Goal: Communication & Community: Answer question/provide support

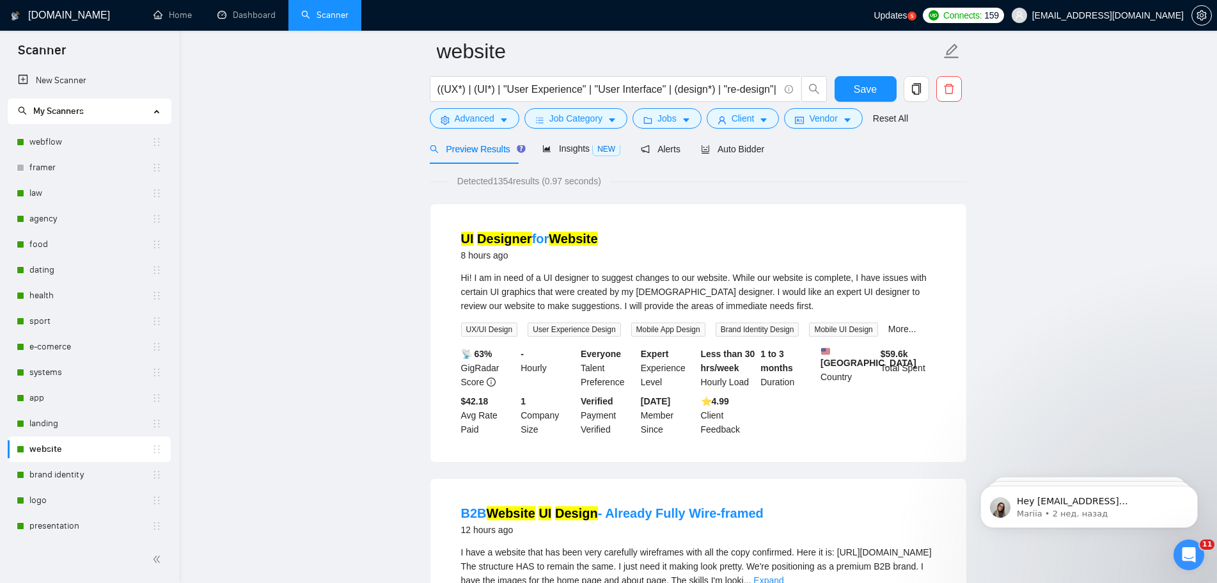
click at [1181, 551] on div "Открыть службу сообщений Intercom" at bounding box center [1189, 554] width 42 height 42
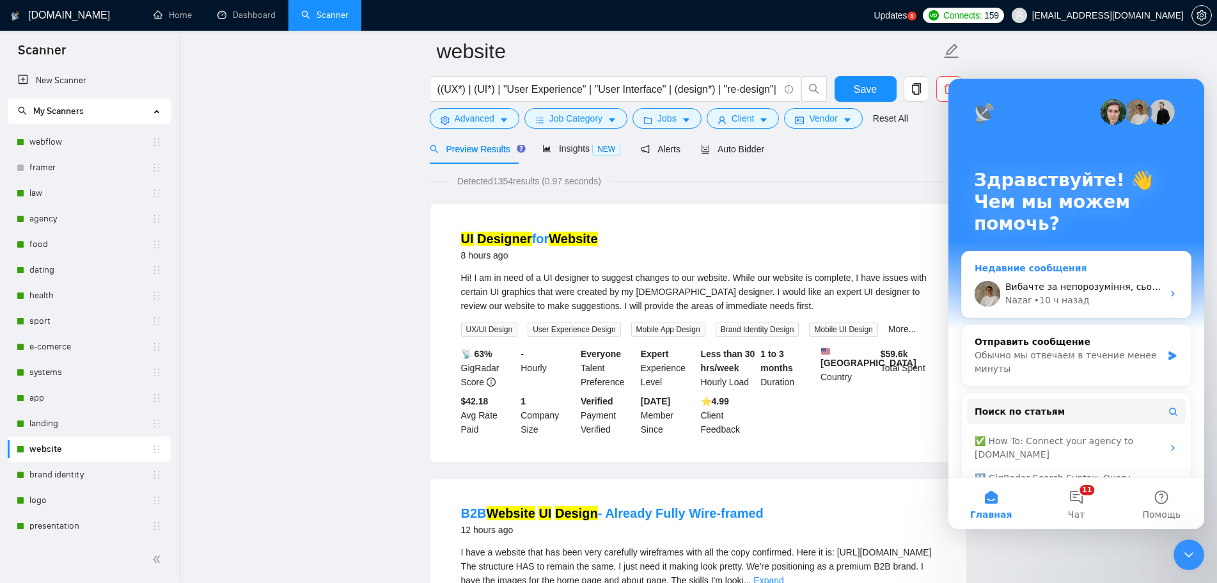
click at [1046, 280] on div "Вибачте за непорозуміння, сьогодні дійсно отримали повідомлення від дев команди…" at bounding box center [1083, 286] width 157 height 13
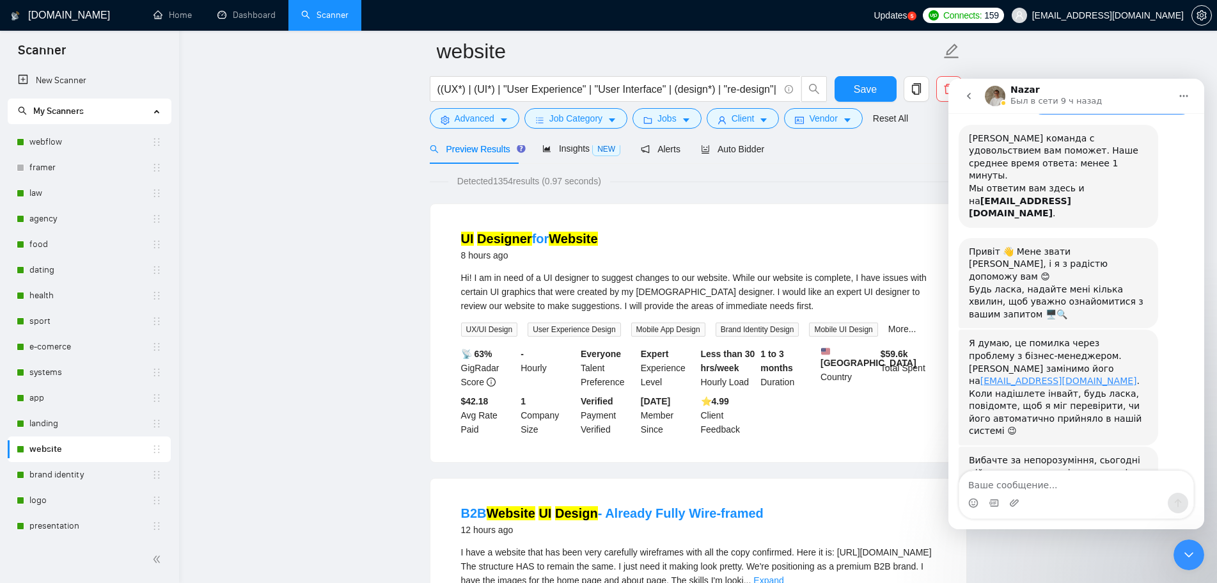
scroll to position [261, 0]
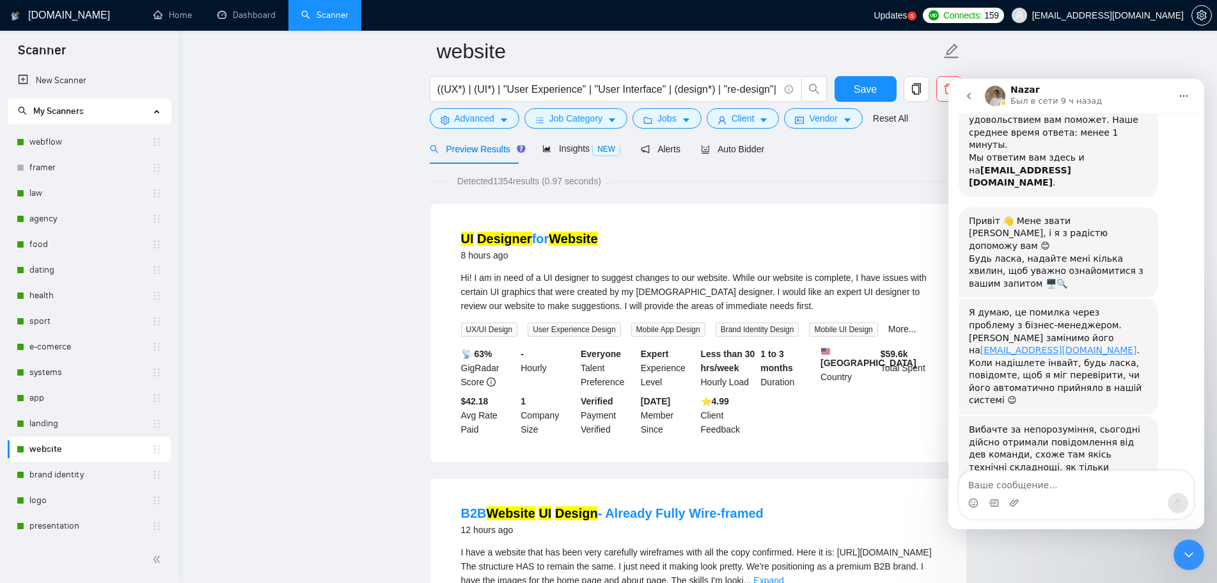
type textarea "L"
type textarea "Доброго ранку. Дякую, але інвайт відправили."
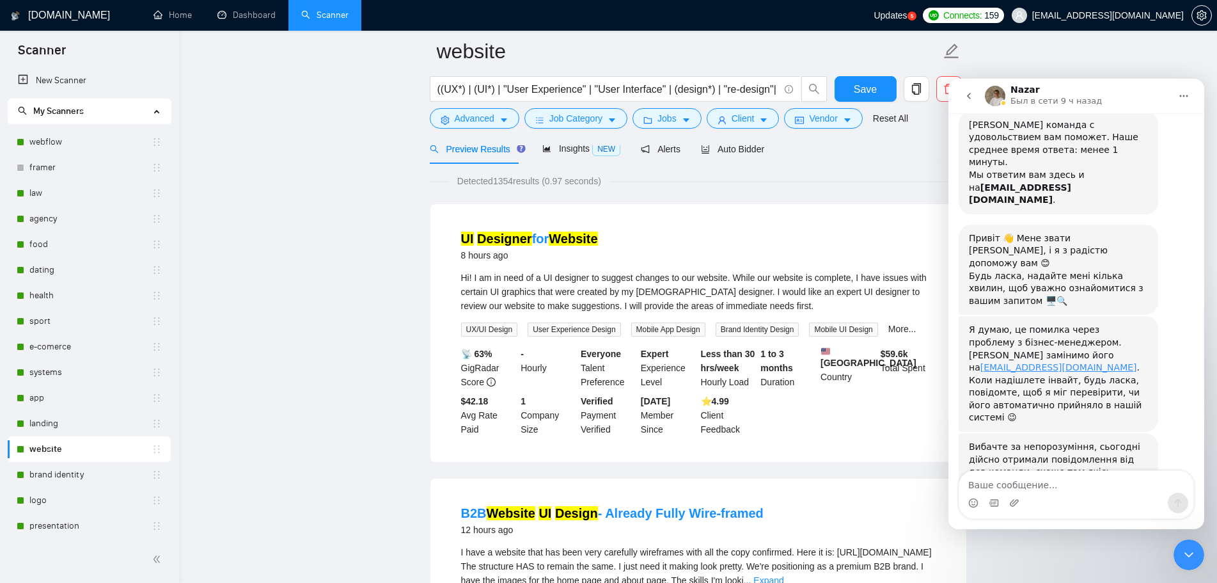
scroll to position [346, 0]
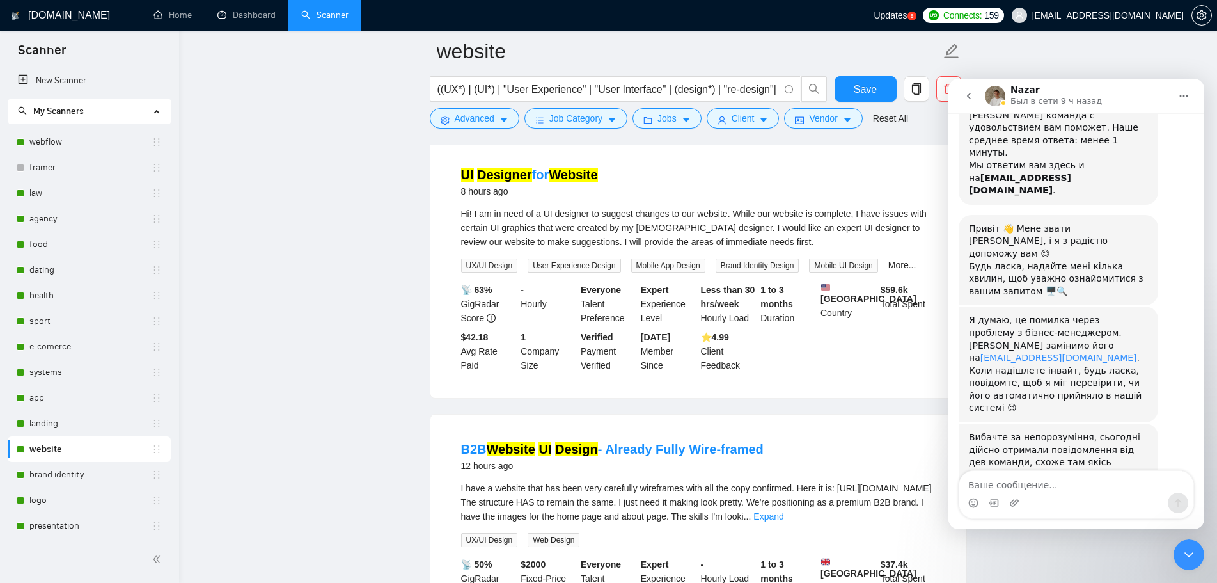
scroll to position [154, 0]
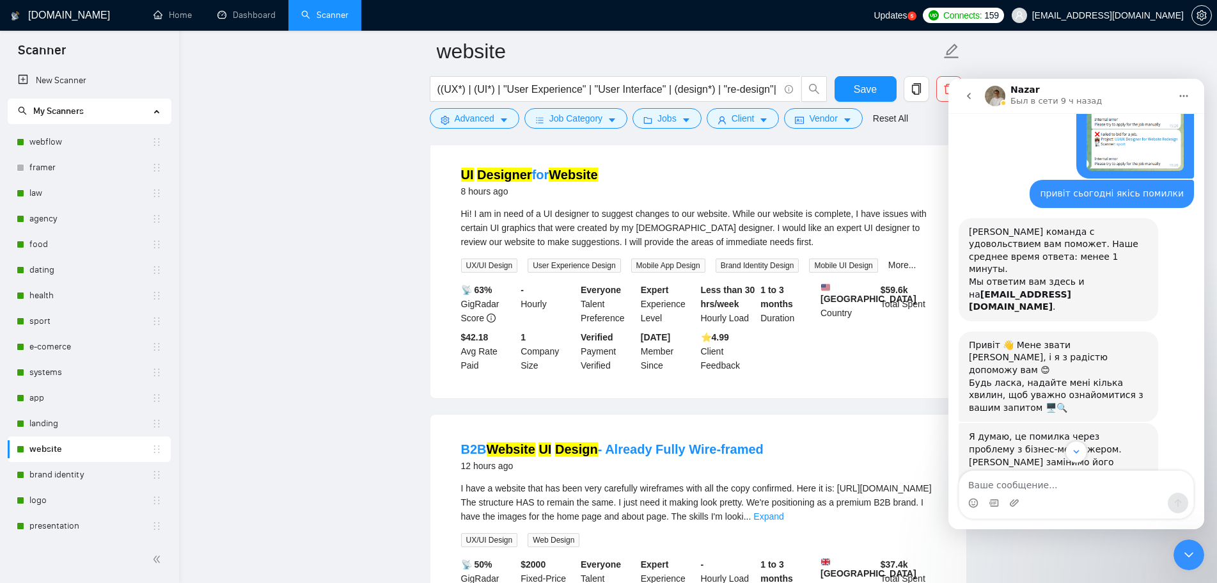
click at [907, 10] on span "Updates" at bounding box center [890, 15] width 33 height 10
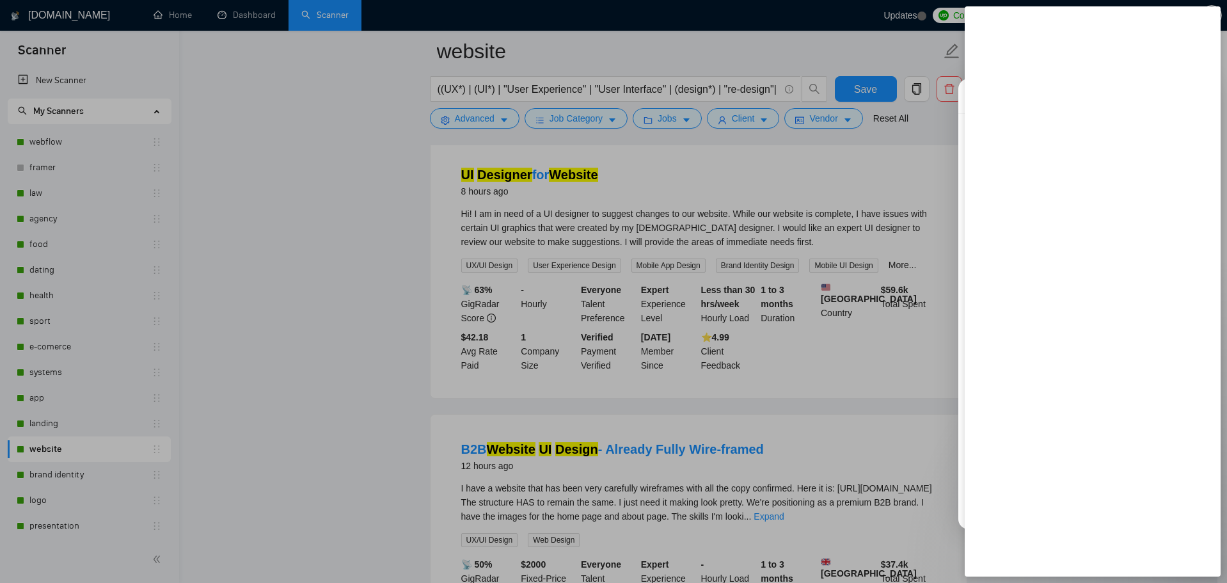
click at [383, 218] on div at bounding box center [613, 291] width 1227 height 583
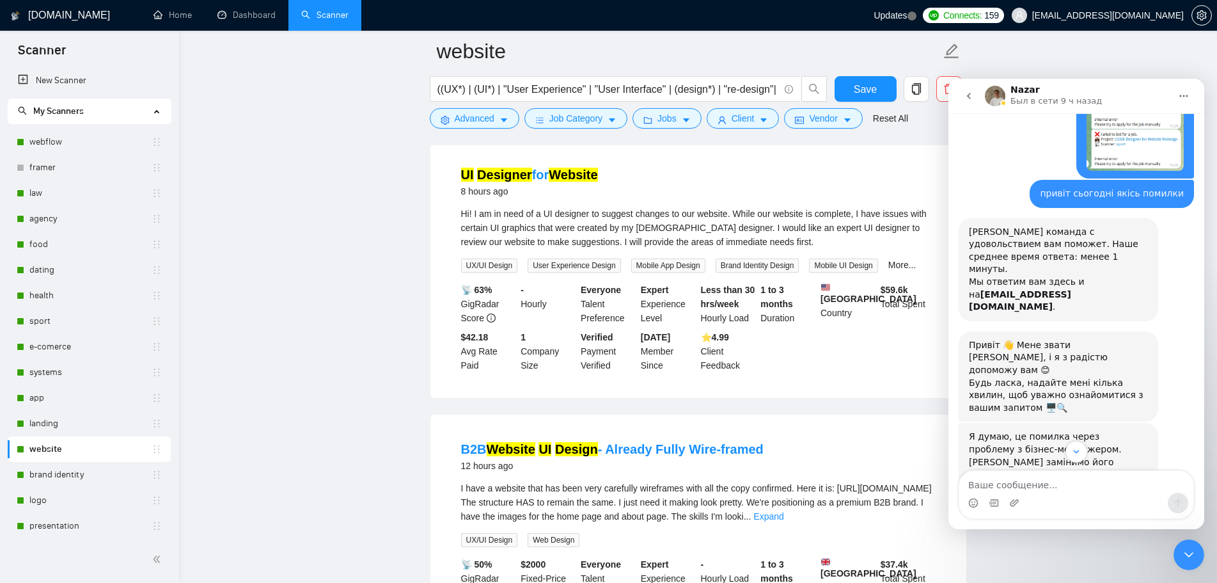
click at [1180, 553] on div "Закрыть службу сообщений Intercom" at bounding box center [1189, 554] width 31 height 31
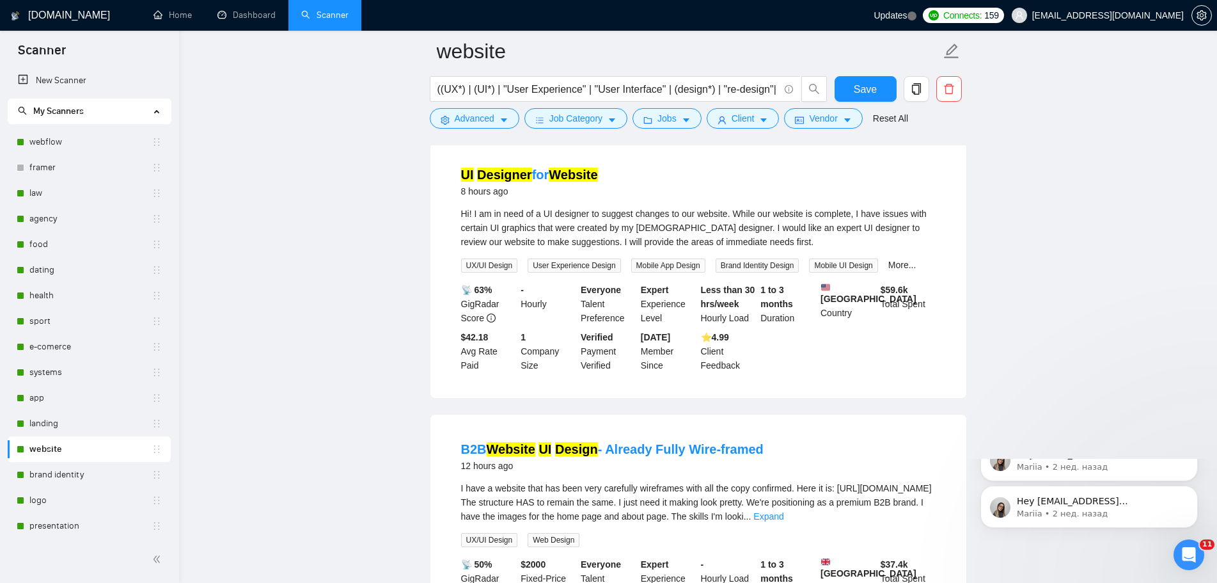
scroll to position [346, 0]
